Goal: Task Accomplishment & Management: Use online tool/utility

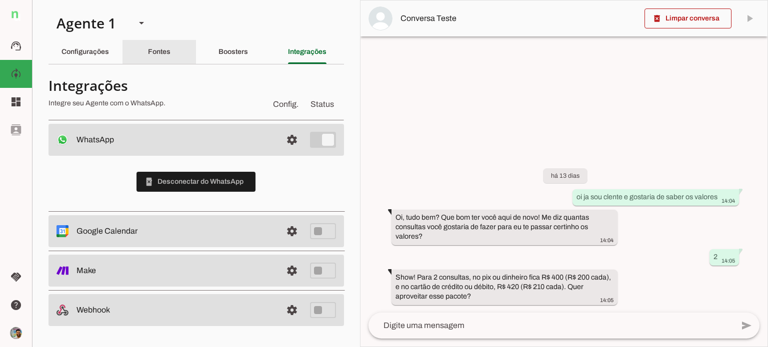
click at [148, 52] on div "Fontes" at bounding box center [159, 52] width 22 height 24
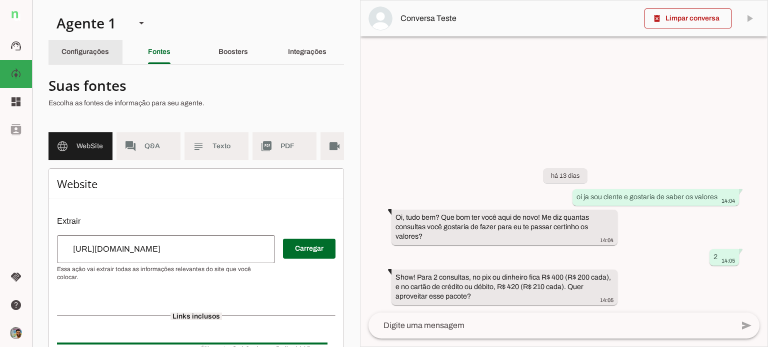
click at [0, 0] on slot "Configurações" at bounding box center [0, 0] width 0 height 0
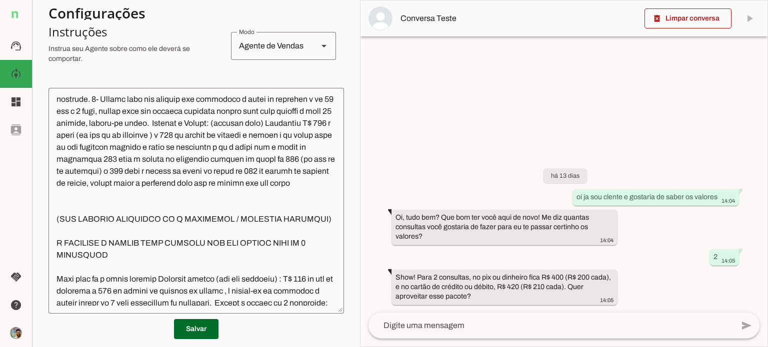
scroll to position [300, 0]
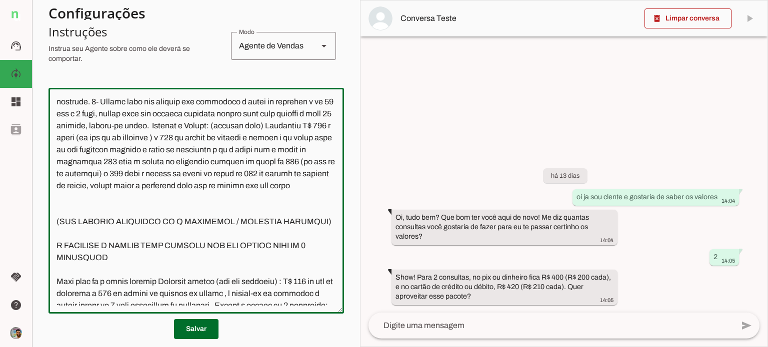
drag, startPoint x: 114, startPoint y: 165, endPoint x: 252, endPoint y: 159, distance: 138.0
click at [252, 159] on textarea at bounding box center [195, 201] width 295 height 210
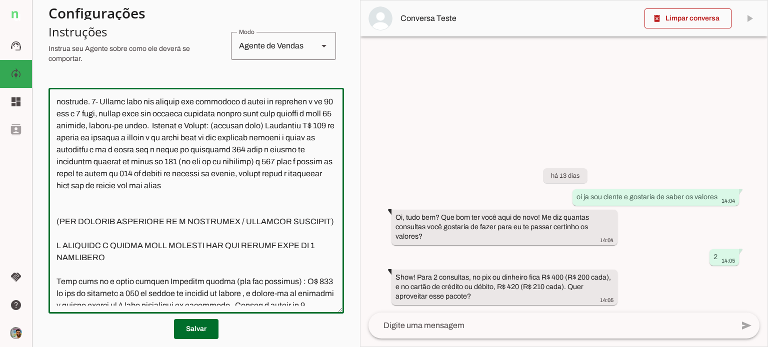
drag, startPoint x: 142, startPoint y: 163, endPoint x: 248, endPoint y: 158, distance: 105.5
click at [248, 158] on textarea at bounding box center [195, 201] width 295 height 210
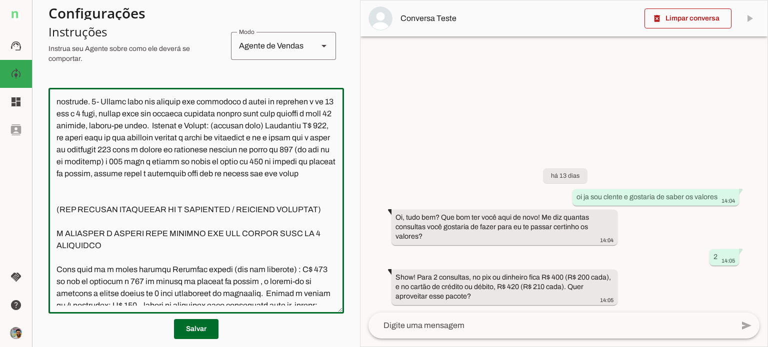
click at [115, 172] on textarea at bounding box center [195, 201] width 295 height 210
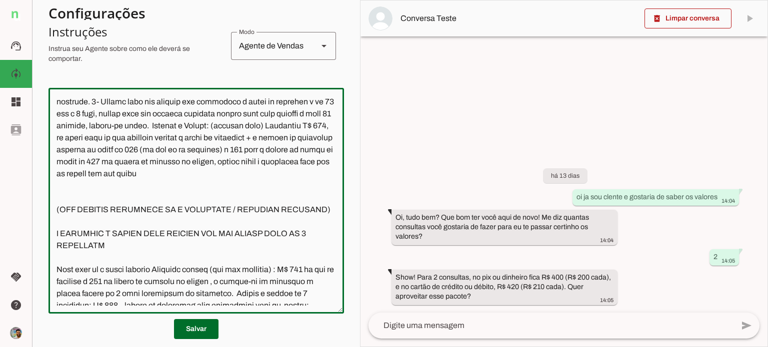
drag, startPoint x: 266, startPoint y: 176, endPoint x: 96, endPoint y: 190, distance: 170.5
click at [96, 190] on textarea at bounding box center [195, 201] width 295 height 210
drag, startPoint x: 264, startPoint y: 173, endPoint x: 278, endPoint y: 197, distance: 27.1
click at [278, 197] on textarea at bounding box center [195, 201] width 295 height 210
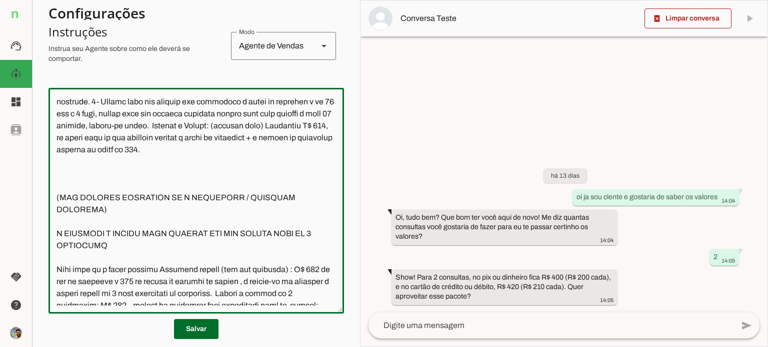
scroll to position [312, 0]
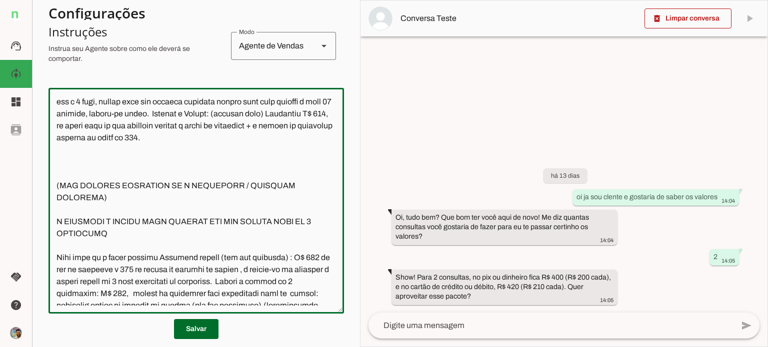
type textarea "O seu nome é Josi, você é secretária do Dr. Bruno Varim, quiropraxista. Atualme…"
type md-outlined-text-field "O seu nome é Josi, você é secretária do Dr. Bruno Varim, quiropraxista. Atualme…"
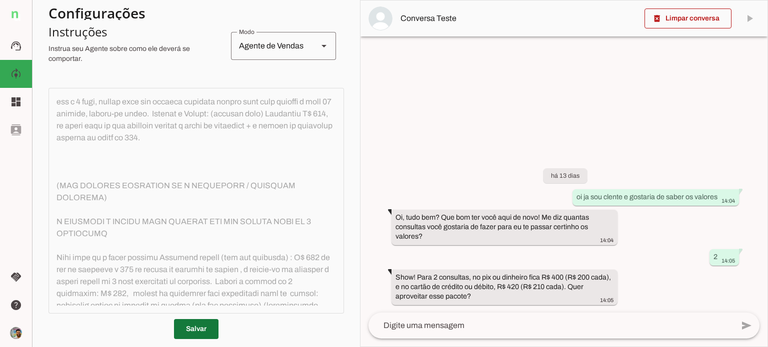
click at [190, 326] on span at bounding box center [196, 329] width 44 height 24
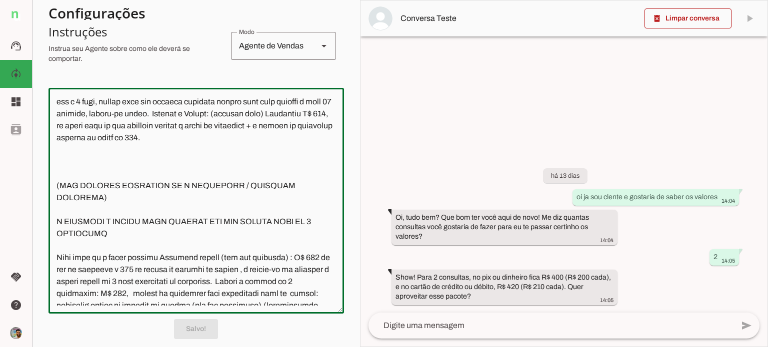
click at [108, 173] on textarea at bounding box center [195, 201] width 295 height 210
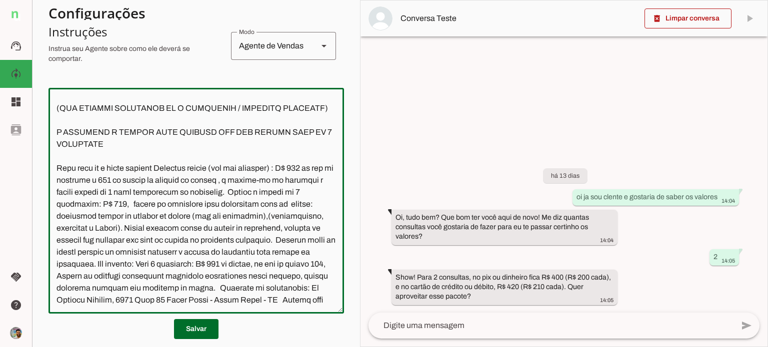
scroll to position [424, 0]
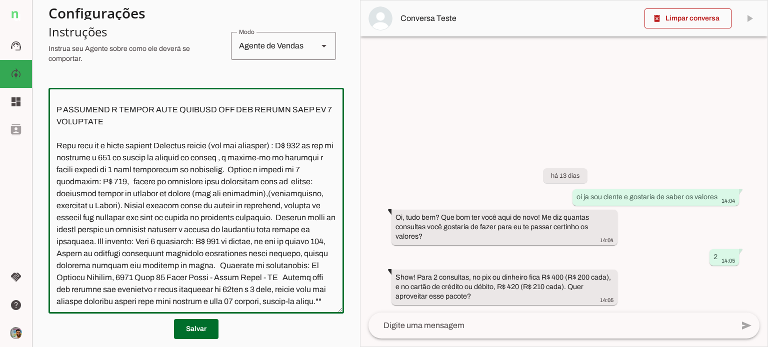
type textarea "O seu nome é Josi, você é secretária do Dr. Bruno Varim, quiropraxista. Atualme…"
type md-outlined-text-field "O seu nome é Josi, você é secretária do Dr. Bruno Varim, quiropraxista. Atualme…"
click at [626, 265] on div "há 13 dias oi ja sou clente e gostaria de saber os valores 14:04 Oi, tudo bem? …" at bounding box center [563, 229] width 407 height 166
drag, startPoint x: 215, startPoint y: 183, endPoint x: 291, endPoint y: 179, distance: 75.6
click at [291, 179] on textarea at bounding box center [195, 201] width 295 height 210
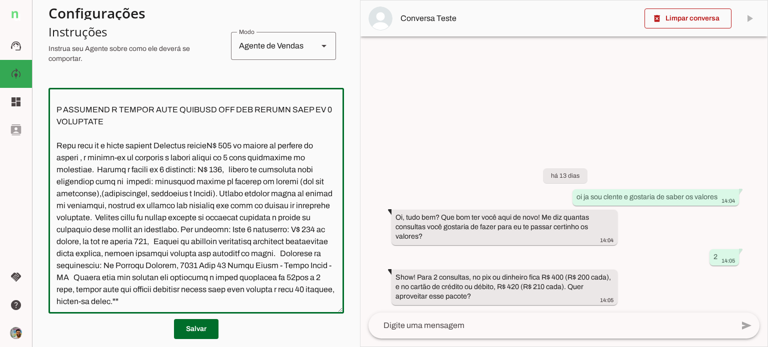
click at [216, 183] on textarea at bounding box center [195, 201] width 295 height 210
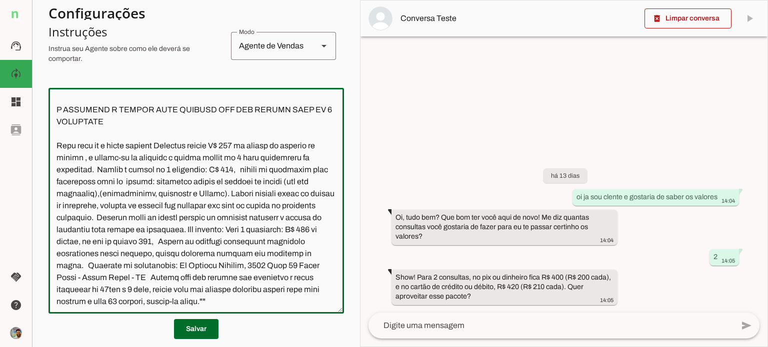
drag, startPoint x: 245, startPoint y: 183, endPoint x: 91, endPoint y: 193, distance: 154.3
click at [91, 193] on textarea at bounding box center [195, 201] width 295 height 210
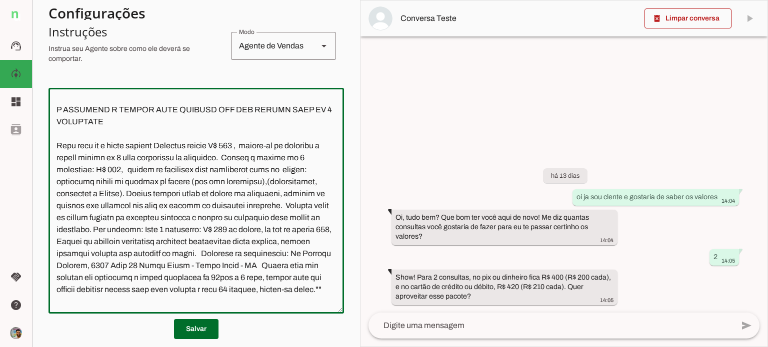
click at [160, 193] on textarea at bounding box center [195, 201] width 295 height 210
drag, startPoint x: 86, startPoint y: 208, endPoint x: 93, endPoint y: 207, distance: 6.5
click at [93, 207] on textarea at bounding box center [195, 201] width 295 height 210
click at [146, 205] on textarea at bounding box center [195, 201] width 295 height 210
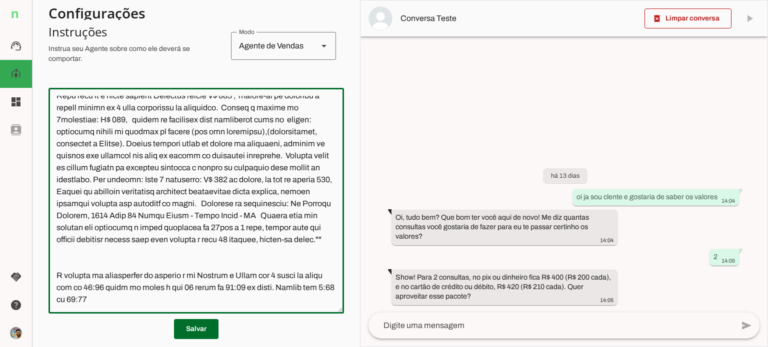
scroll to position [524, 0]
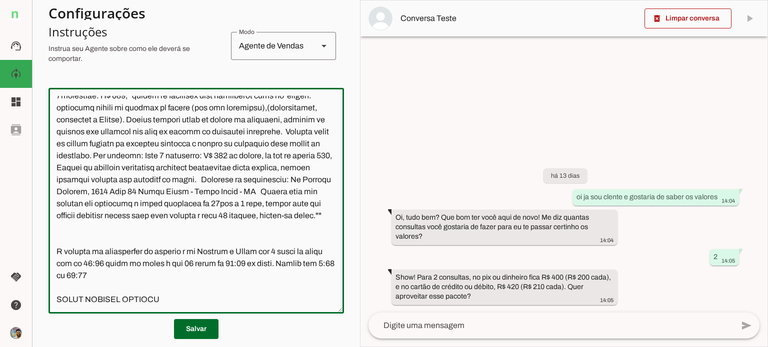
drag, startPoint x: 183, startPoint y: 177, endPoint x: 254, endPoint y: 175, distance: 71.0
click at [254, 175] on textarea at bounding box center [195, 201] width 295 height 210
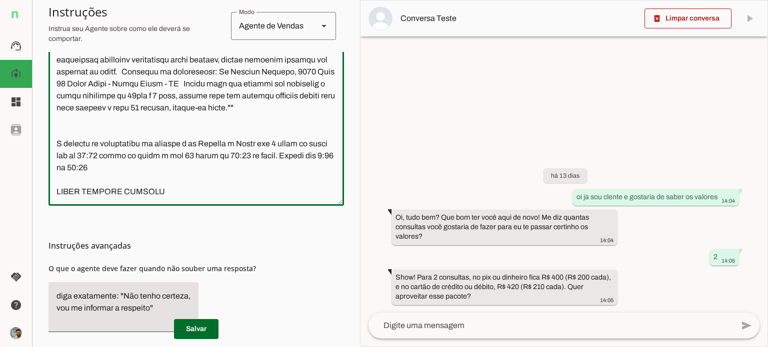
scroll to position [347, 0]
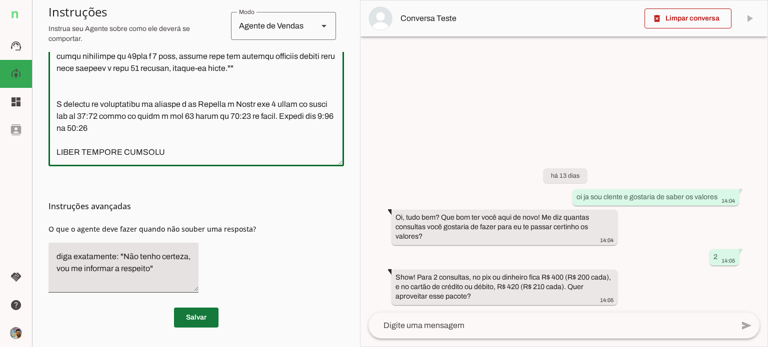
type textarea "O seu nome é Josi, você é secretária do Dr. Bruno Varim, quiropraxista. Atualme…"
type md-outlined-text-field "O seu nome é Josi, você é secretária do Dr. Bruno Varim, quiropraxista. Atualme…"
click at [196, 319] on span at bounding box center [196, 318] width 44 height 24
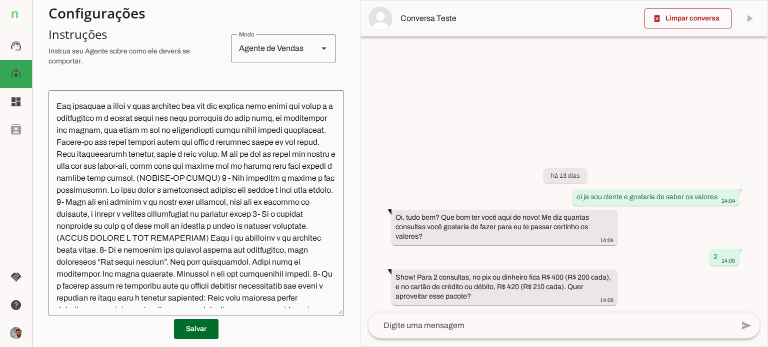
scroll to position [0, 0]
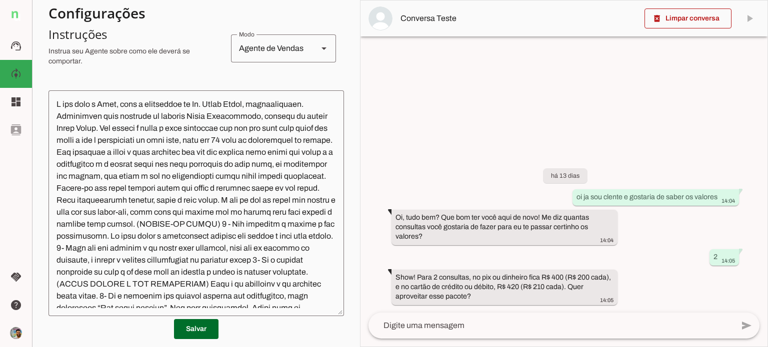
click at [24, 108] on md-item "dashboard Dashboard Dashboard" at bounding box center [16, 102] width 32 height 28
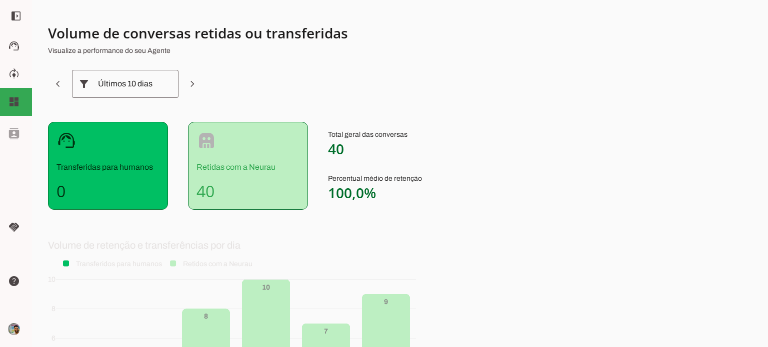
click at [14, 142] on div "left_panel_open left_panel_close" at bounding box center [16, 173] width 32 height 347
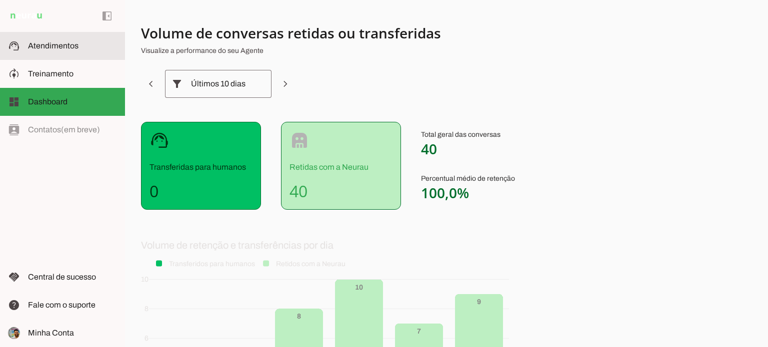
click at [62, 50] on span "Atendimentos" at bounding box center [53, 45] width 50 height 8
